Goal: Task Accomplishment & Management: Use online tool/utility

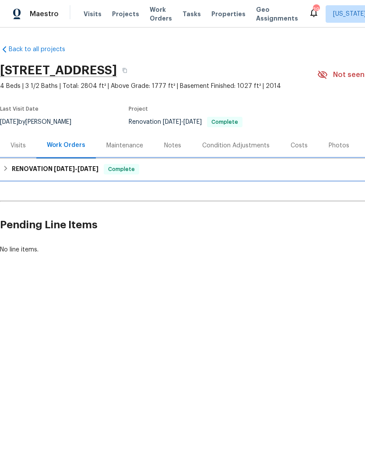
click at [19, 167] on h6 "RENOVATION 8/5/25 - 8/19/25" at bounding box center [55, 169] width 87 height 10
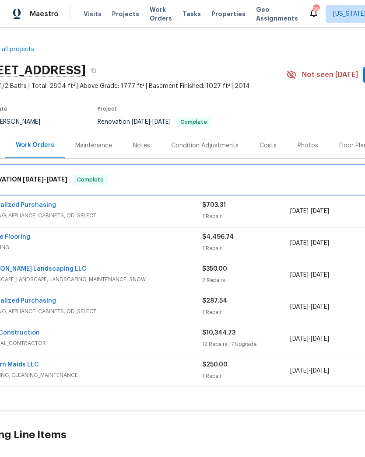
scroll to position [0, 31]
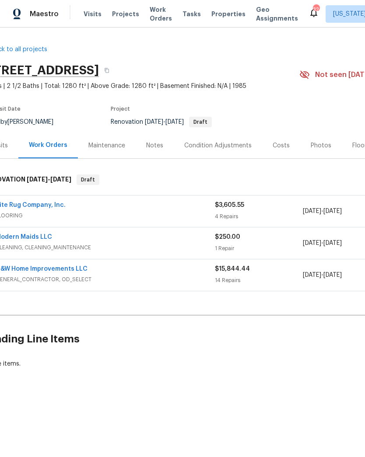
scroll to position [0, 19]
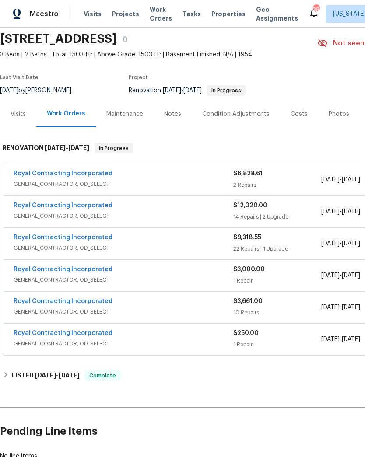
scroll to position [31, 0]
click at [92, 171] on link "Royal Contracting Incorporated" at bounding box center [63, 173] width 99 height 6
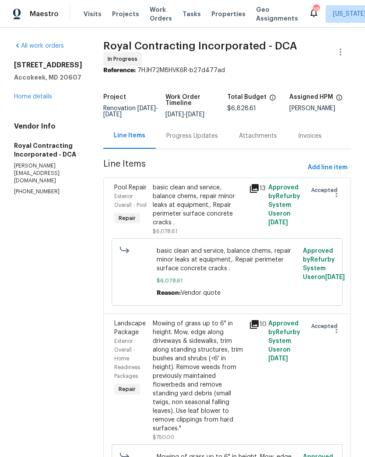
click at [195, 140] on div "Progress Updates" at bounding box center [192, 136] width 52 height 9
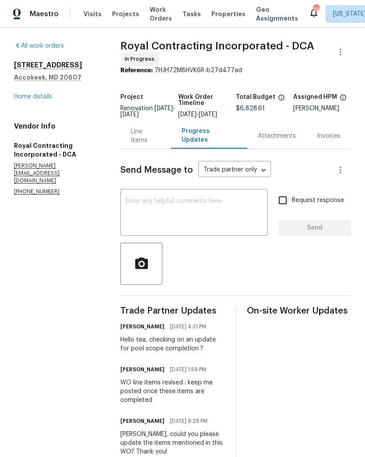
click at [215, 217] on textarea at bounding box center [193, 213] width 137 height 31
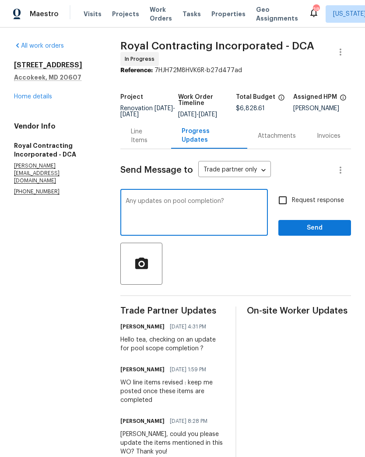
type textarea "Any updates on pool completion?"
click at [282, 207] on input "Request response" at bounding box center [282, 200] width 18 height 18
checkbox input "true"
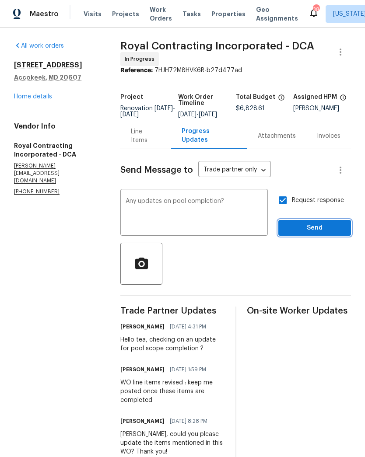
click at [311, 232] on span "Send" at bounding box center [314, 228] width 59 height 11
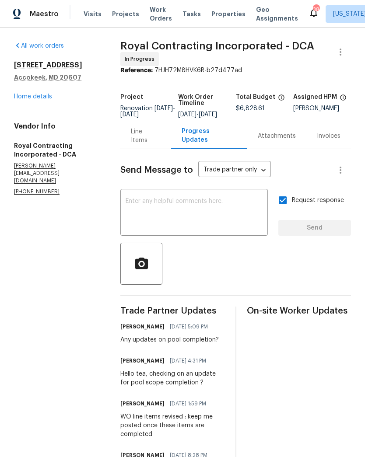
click at [39, 98] on link "Home details" at bounding box center [33, 97] width 38 height 6
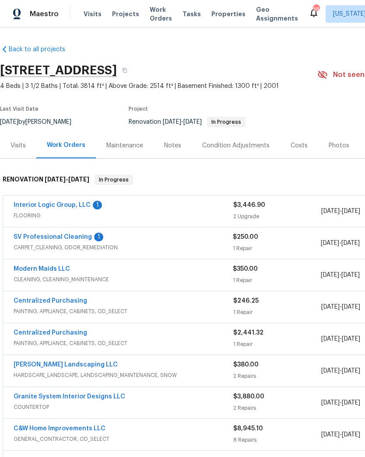
click at [82, 238] on link "SV Professional Cleaning" at bounding box center [53, 237] width 78 height 6
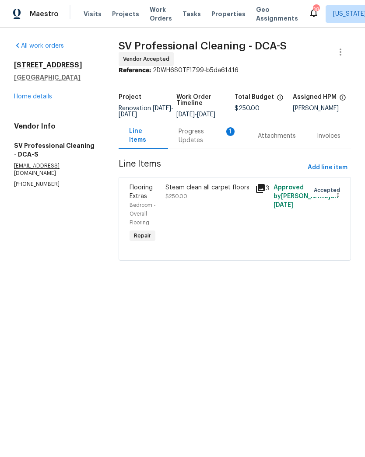
click at [193, 138] on div "Progress Updates 1" at bounding box center [207, 135] width 58 height 17
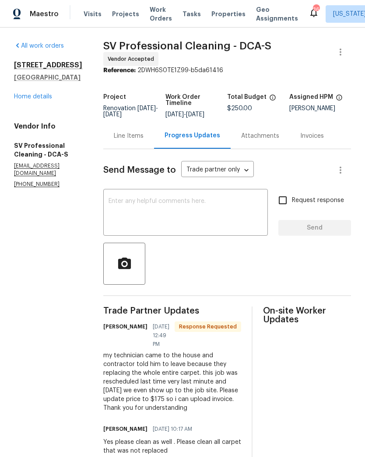
click at [42, 100] on link "Home details" at bounding box center [33, 97] width 38 height 6
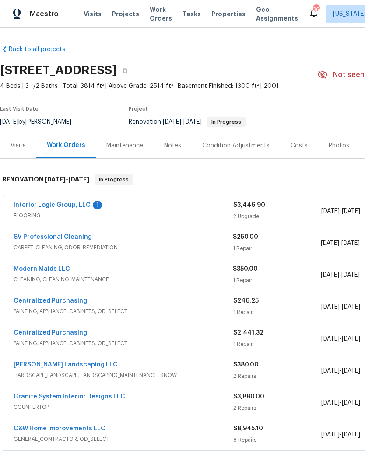
click at [144, 244] on span "CARPET_CLEANING, ODOR_REMEDIATION" at bounding box center [123, 247] width 219 height 9
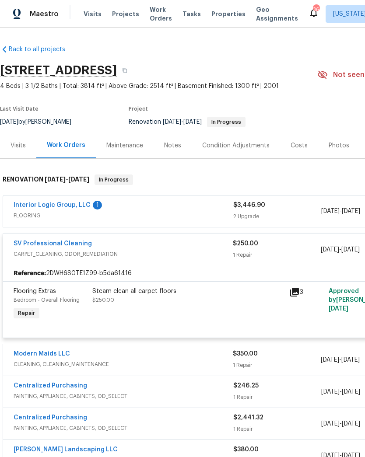
click at [129, 307] on div "Steam clean all carpet floors $250.00" at bounding box center [188, 304] width 197 height 40
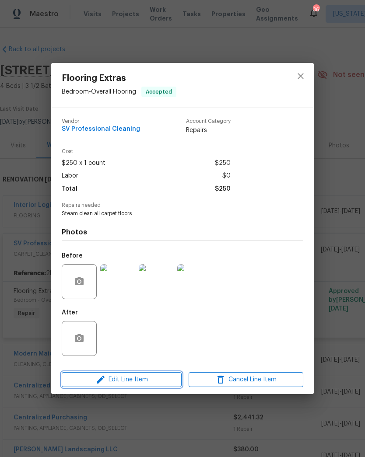
click at [145, 378] on span "Edit Line Item" at bounding box center [121, 379] width 115 height 11
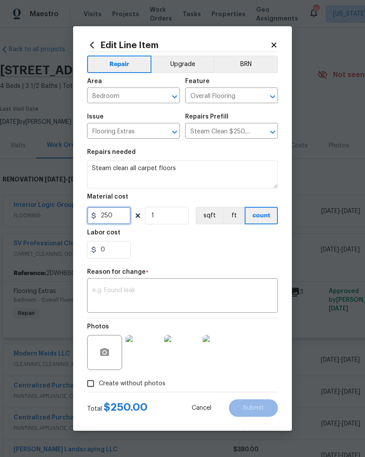
click at [121, 215] on input "250" at bounding box center [109, 215] width 44 height 17
type input "175"
click at [180, 281] on div "x ​" at bounding box center [182, 296] width 191 height 32
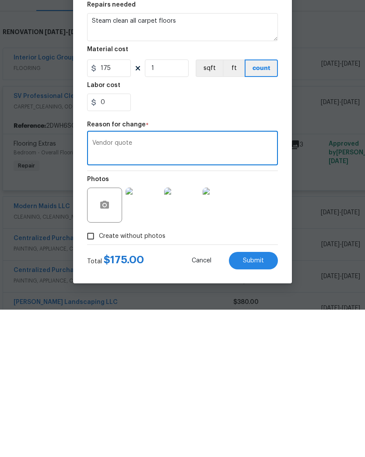
type textarea "Vendor quote"
click at [257, 399] on button "Submit" at bounding box center [253, 407] width 49 height 17
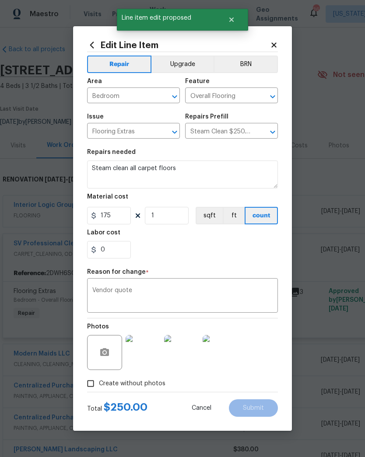
type input "250"
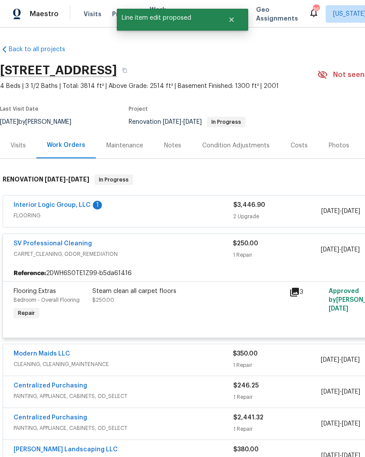
click at [70, 206] on link "Interior Logic Group, LLC" at bounding box center [52, 205] width 77 height 6
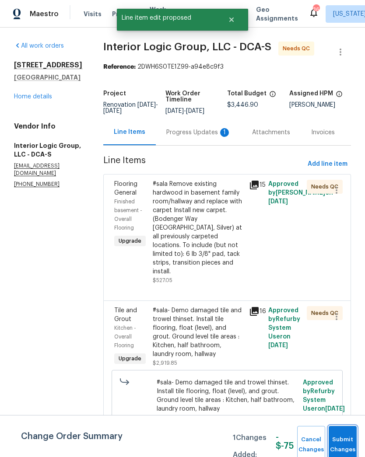
click at [341, 436] on span "Submit Changes" at bounding box center [342, 445] width 19 height 20
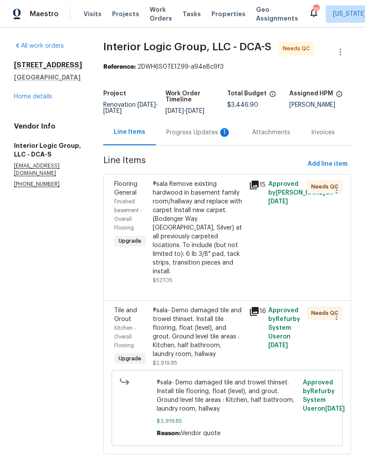
click at [50, 99] on link "Home details" at bounding box center [33, 97] width 38 height 6
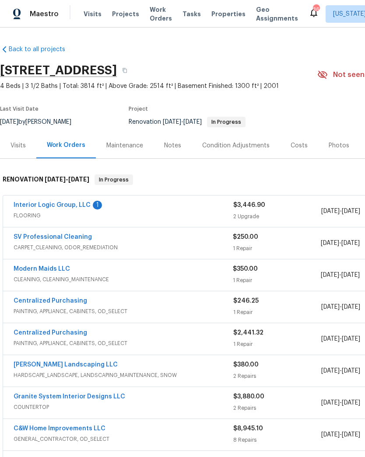
click at [77, 237] on link "SV Professional Cleaning" at bounding box center [53, 237] width 78 height 6
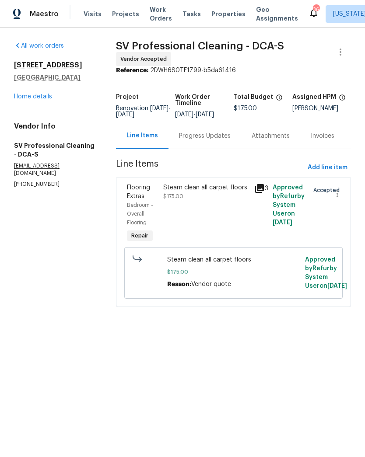
click at [208, 140] on div "Progress Updates" at bounding box center [205, 136] width 52 height 9
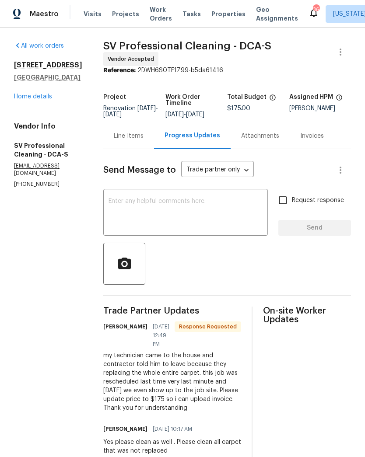
click at [225, 201] on textarea at bounding box center [185, 213] width 154 height 31
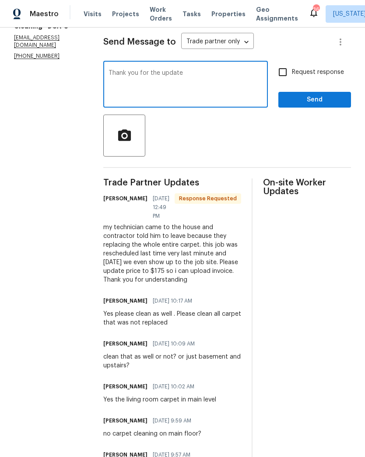
scroll to position [127, 0]
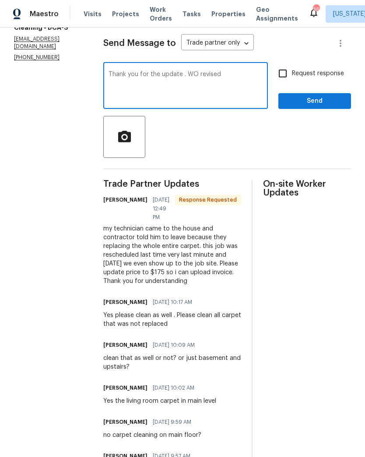
type textarea "Thank you for the update . WO revised"
click at [285, 66] on input "Request response" at bounding box center [282, 73] width 18 height 18
checkbox input "true"
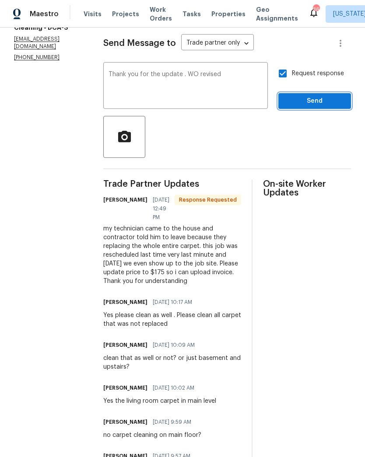
click at [299, 101] on span "Send" at bounding box center [314, 101] width 59 height 11
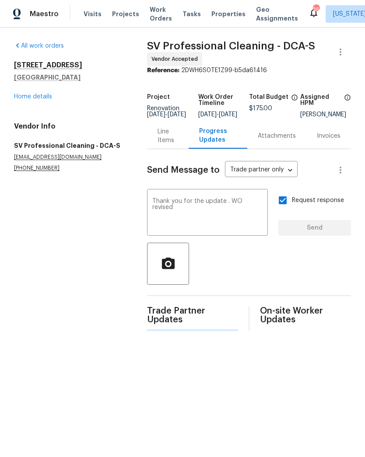
scroll to position [0, 0]
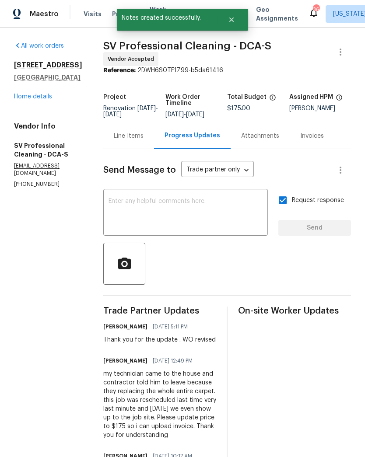
click at [45, 100] on link "Home details" at bounding box center [33, 97] width 38 height 6
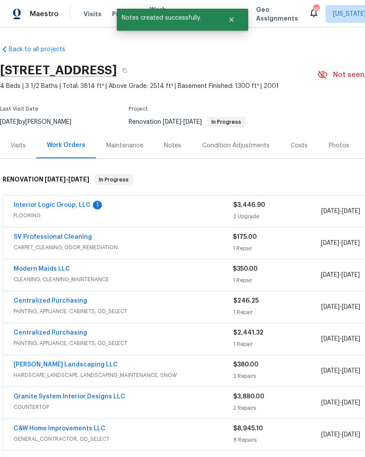
click at [138, 214] on span "FLOORING" at bounding box center [123, 215] width 219 height 9
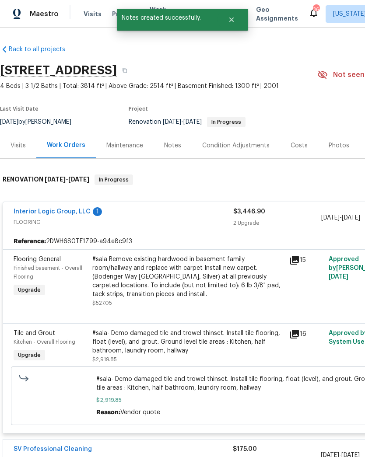
click at [77, 210] on link "Interior Logic Group, LLC" at bounding box center [52, 212] width 77 height 6
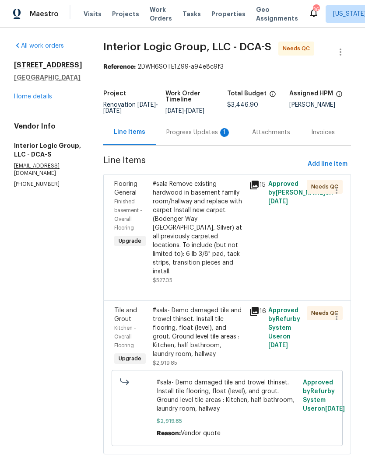
click at [190, 137] on div "Progress Updates 1" at bounding box center [198, 132] width 65 height 9
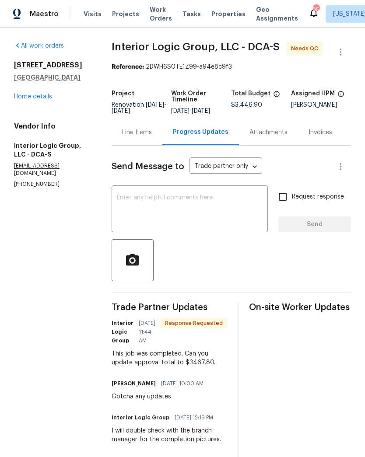
click at [211, 220] on textarea at bounding box center [190, 210] width 146 height 31
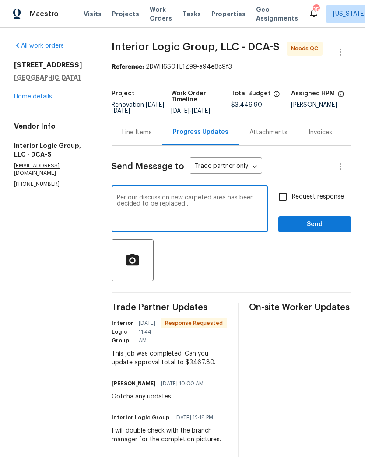
click at [177, 202] on textarea "Per our discussion new carpeted area has been decided to be replaced ." at bounding box center [190, 210] width 146 height 31
click at [236, 216] on textarea "Per our discussion with Raul new carpeted area has been decided to be replaced ." at bounding box center [190, 210] width 146 height 31
type textarea "Per our discussion with Raul new carpeted area has been decided to be replaced …"
click at [279, 206] on input "Request response" at bounding box center [282, 197] width 18 height 18
checkbox input "true"
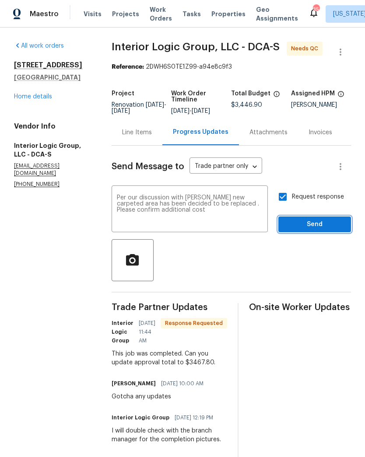
click at [311, 233] on button "Send" at bounding box center [314, 224] width 73 height 16
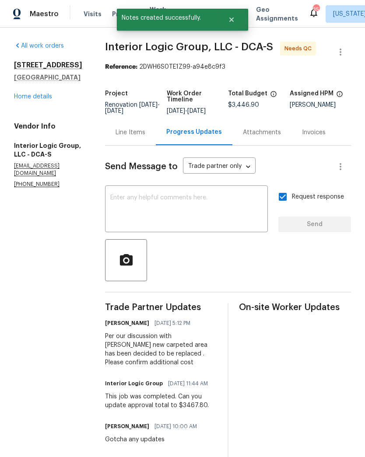
click at [44, 96] on link "Home details" at bounding box center [33, 97] width 38 height 6
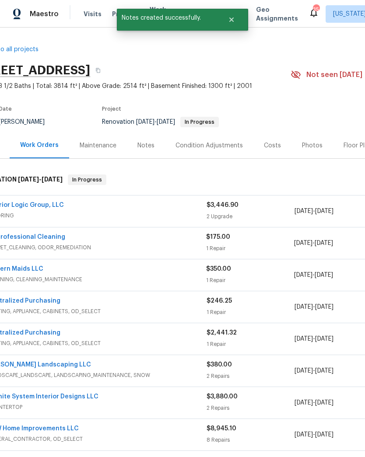
scroll to position [0, 27]
click at [198, 213] on span "FLOORING" at bounding box center [95, 215] width 219 height 9
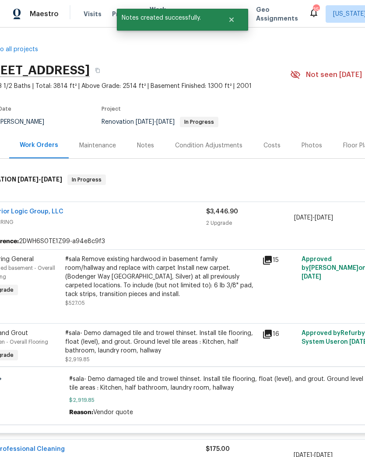
click at [189, 282] on div "#sala Remove existing hardwood in basement family room/hallway and replace with…" at bounding box center [160, 277] width 191 height 44
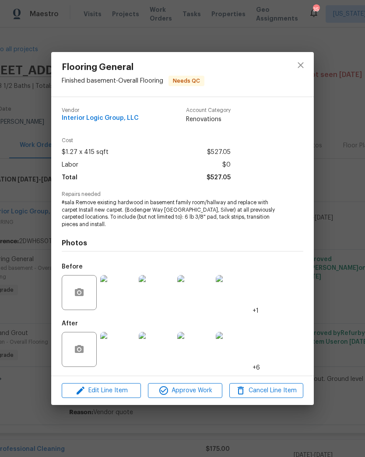
click at [117, 353] on img at bounding box center [117, 349] width 35 height 35
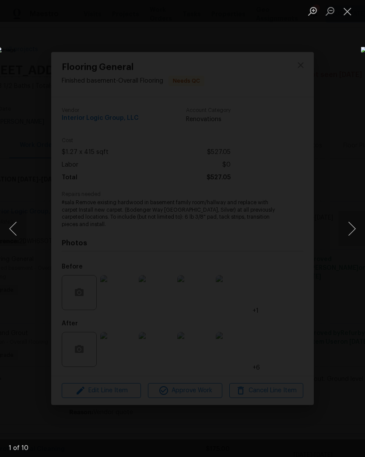
click at [349, 235] on button "Next image" at bounding box center [351, 228] width 26 height 35
click at [20, 226] on button "Previous image" at bounding box center [13, 228] width 26 height 35
click at [350, 234] on button "Next image" at bounding box center [351, 228] width 26 height 35
click at [347, 231] on button "Next image" at bounding box center [351, 228] width 26 height 35
click at [350, 230] on button "Next image" at bounding box center [351, 228] width 26 height 35
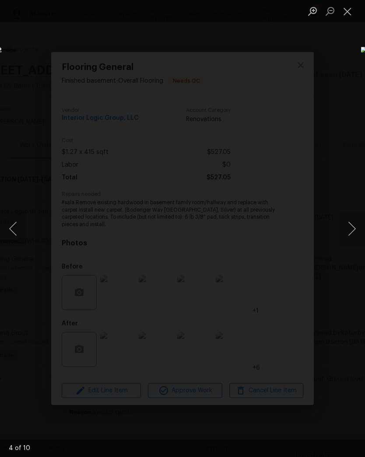
click at [13, 228] on button "Previous image" at bounding box center [13, 228] width 26 height 35
click at [352, 227] on button "Next image" at bounding box center [351, 228] width 26 height 35
click at [346, 228] on button "Next image" at bounding box center [351, 228] width 26 height 35
click at [348, 227] on button "Next image" at bounding box center [351, 228] width 26 height 35
click at [350, 226] on button "Next image" at bounding box center [351, 228] width 26 height 35
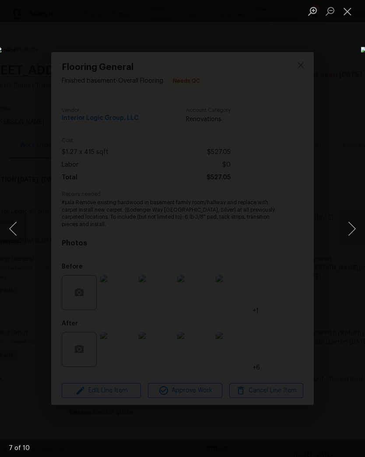
click at [346, 226] on button "Next image" at bounding box center [351, 228] width 26 height 35
click at [344, 226] on button "Next image" at bounding box center [351, 228] width 26 height 35
click at [347, 226] on button "Next image" at bounding box center [351, 228] width 26 height 35
click at [22, 224] on button "Previous image" at bounding box center [13, 228] width 26 height 35
click at [351, 235] on button "Next image" at bounding box center [351, 228] width 26 height 35
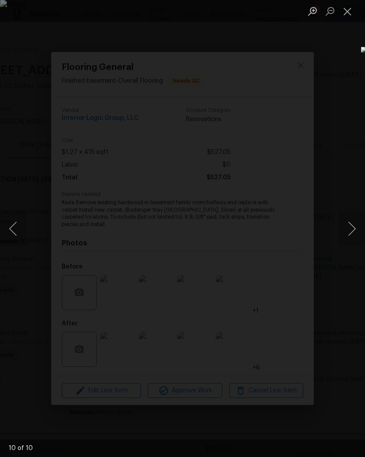
click at [349, 233] on button "Next image" at bounding box center [351, 228] width 26 height 35
click at [349, 236] on button "Next image" at bounding box center [351, 228] width 26 height 35
click at [348, 234] on button "Next image" at bounding box center [351, 228] width 26 height 35
click at [342, 409] on div "Lightbox" at bounding box center [182, 228] width 365 height 457
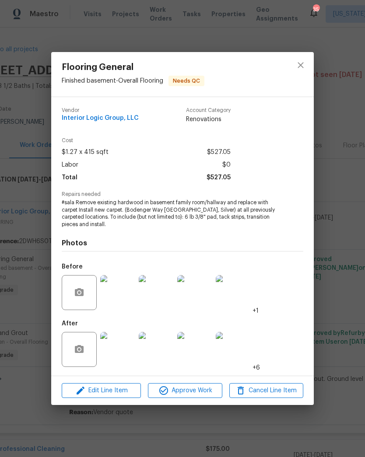
click at [337, 402] on div "Flooring General Finished basement - Overall Flooring Needs QC Vendor Interior …" at bounding box center [182, 228] width 365 height 457
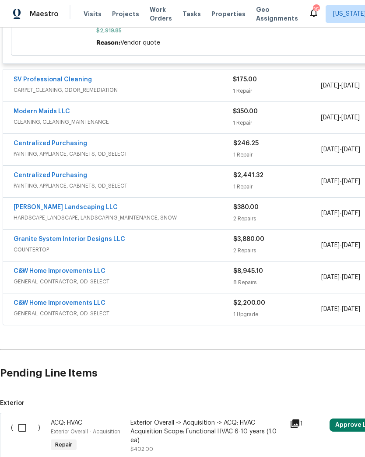
scroll to position [369, 0]
click at [106, 241] on link "Granite System Interior Designs LLC" at bounding box center [69, 239] width 111 height 6
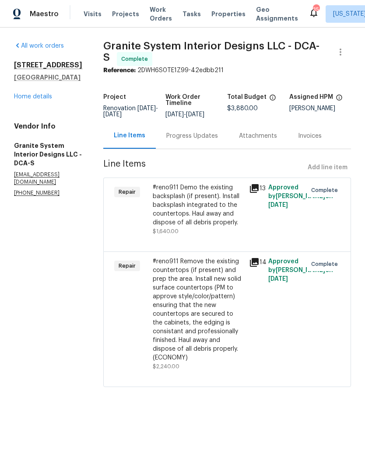
click at [185, 140] on div "Progress Updates" at bounding box center [192, 136] width 52 height 9
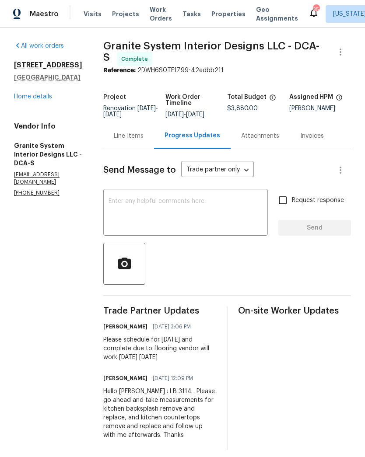
click at [28, 100] on link "Home details" at bounding box center [33, 97] width 38 height 6
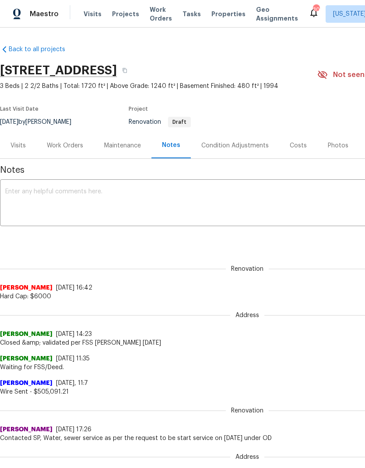
click at [66, 144] on div "Work Orders" at bounding box center [65, 145] width 36 height 9
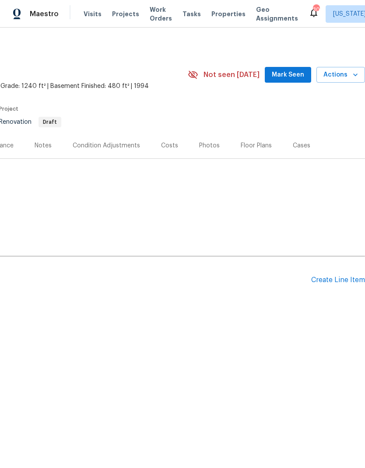
scroll to position [0, 129]
click at [332, 278] on div "Create Line Item" at bounding box center [338, 280] width 54 height 8
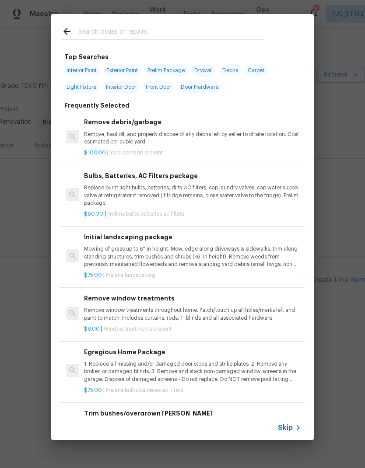
click at [87, 70] on span "Interior Paint" at bounding box center [81, 70] width 35 height 12
type input "Interior Paint"
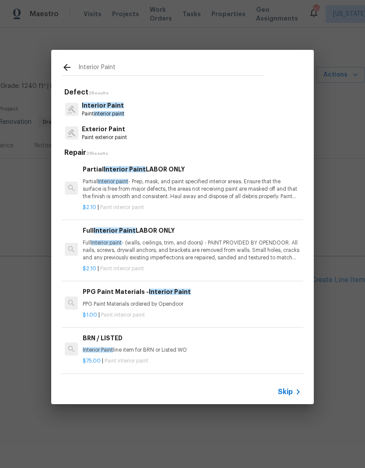
scroll to position [0, 1]
click at [211, 186] on p "Partial Interior paint - Prep, mask, and paint specified interior areas. Ensure…" at bounding box center [191, 189] width 217 height 22
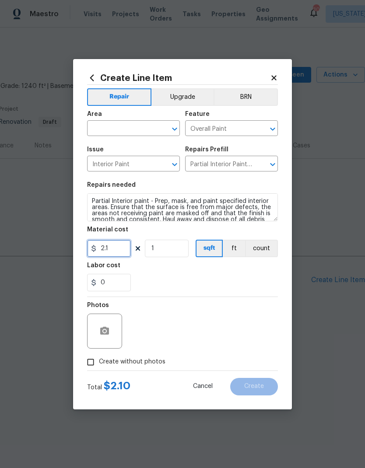
click at [113, 251] on input "2.1" at bounding box center [109, 248] width 44 height 17
click at [173, 282] on div "0" at bounding box center [182, 282] width 191 height 17
type input "2.3"
click at [178, 127] on icon "Open" at bounding box center [174, 129] width 10 height 10
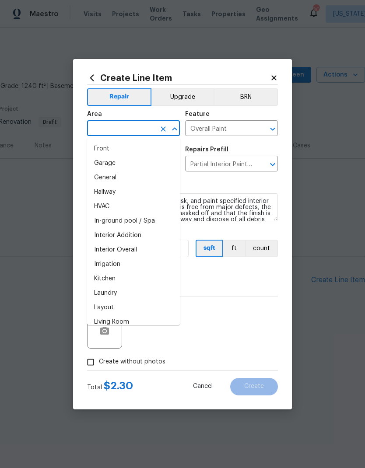
scroll to position [273, 0]
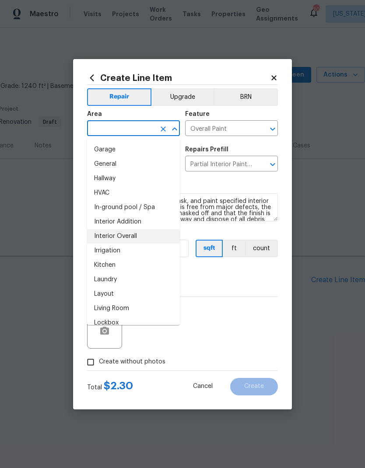
click at [147, 236] on li "Interior Overall" at bounding box center [133, 236] width 93 height 14
type input "Interior Overall"
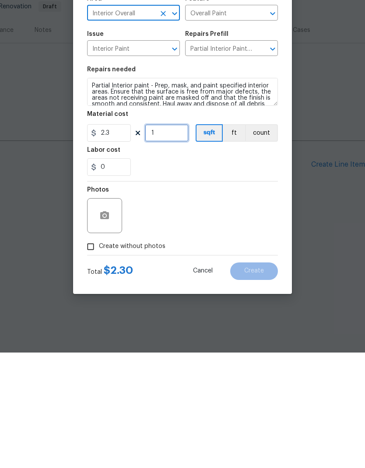
click at [166, 240] on input "1" at bounding box center [167, 248] width 44 height 17
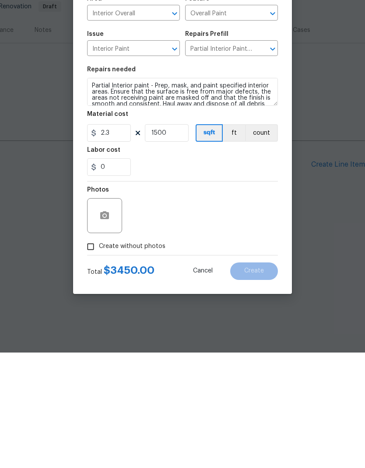
click at [191, 177] on section "Repairs needed Partial Interior paint - Prep, mask, and paint specified interio…" at bounding box center [182, 237] width 191 height 120
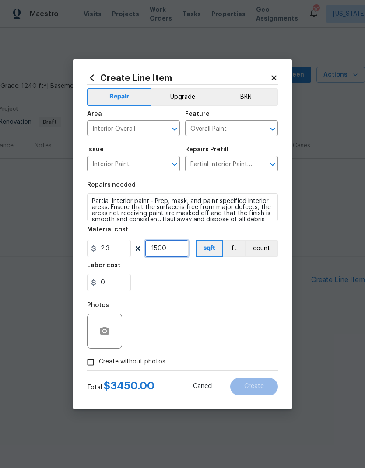
click at [174, 244] on input "1500" at bounding box center [167, 248] width 44 height 17
type input "1000"
click at [210, 279] on div "0" at bounding box center [182, 282] width 191 height 17
click at [102, 334] on icon "button" at bounding box center [104, 331] width 9 height 8
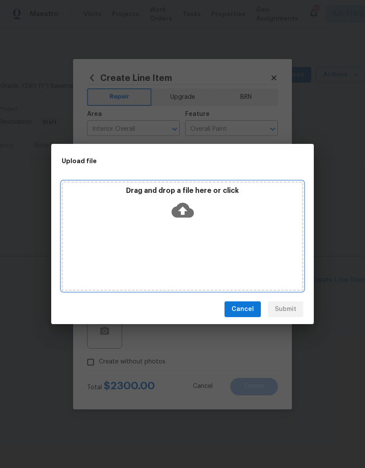
click at [182, 207] on icon at bounding box center [182, 210] width 22 height 22
